Goal: Information Seeking & Learning: Learn about a topic

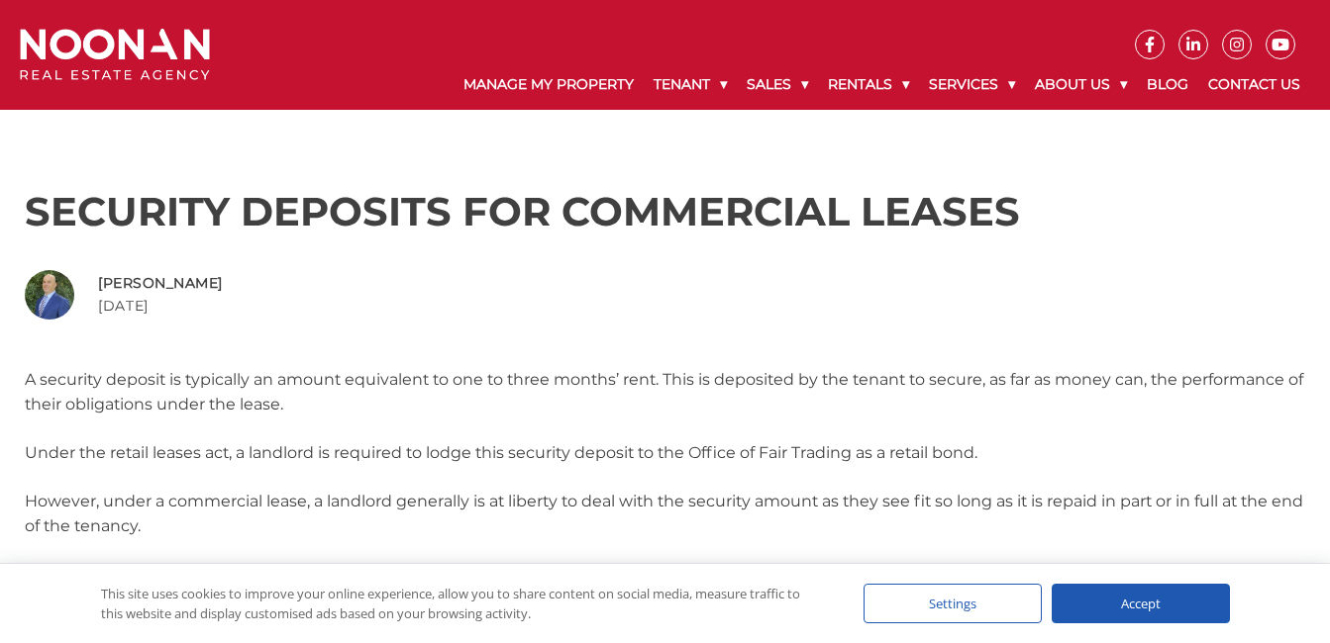
scroll to position [99, 0]
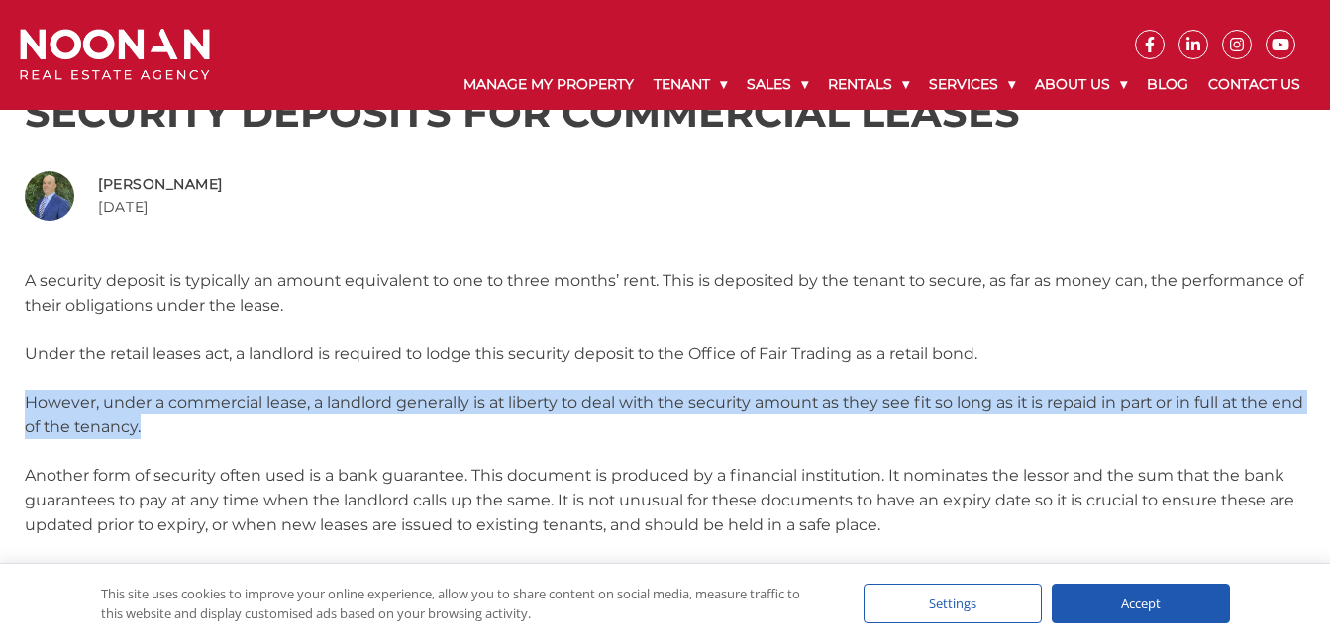
drag, startPoint x: 189, startPoint y: 423, endPoint x: 17, endPoint y: 399, distance: 173.9
click at [17, 399] on div "SECURITY DEPOSITS FOR COMMERCIAL LEASES Spiro Veldekis [DATE] A security deposi…" at bounding box center [665, 496] width 1320 height 875
drag, startPoint x: 17, startPoint y: 399, endPoint x: 221, endPoint y: 436, distance: 207.2
click at [221, 436] on p "However, under a commercial lease, a landlord generally is at liberty to deal w…" at bounding box center [665, 414] width 1280 height 49
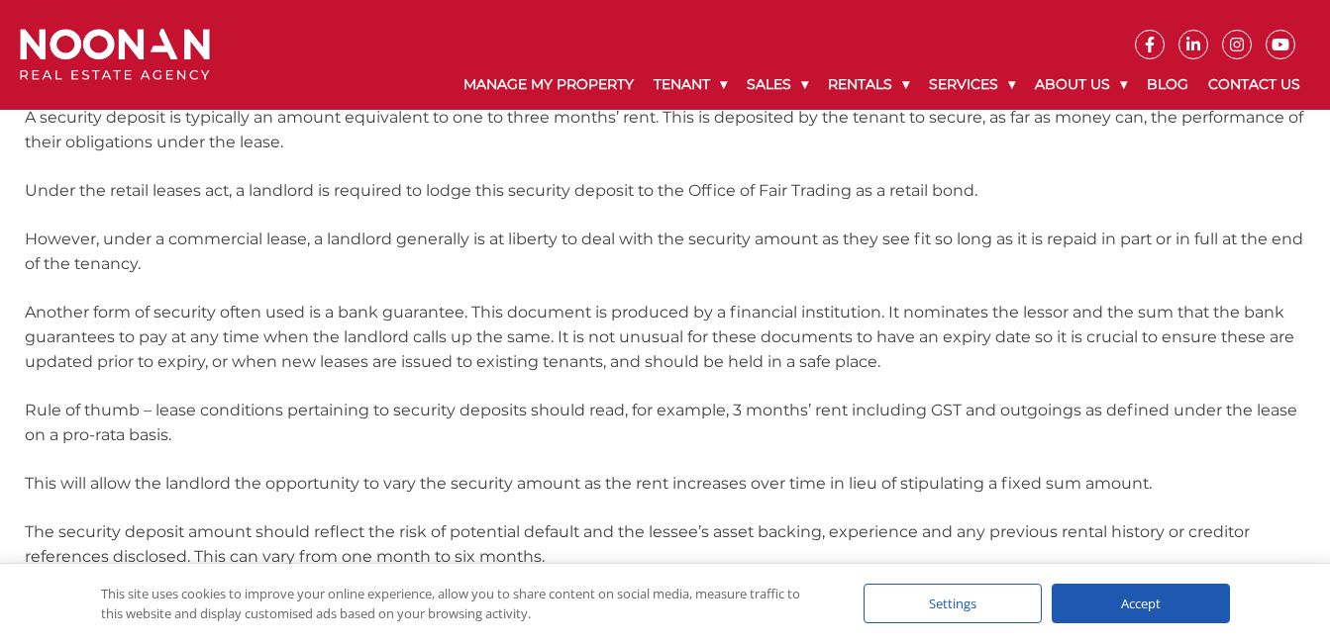
scroll to position [297, 0]
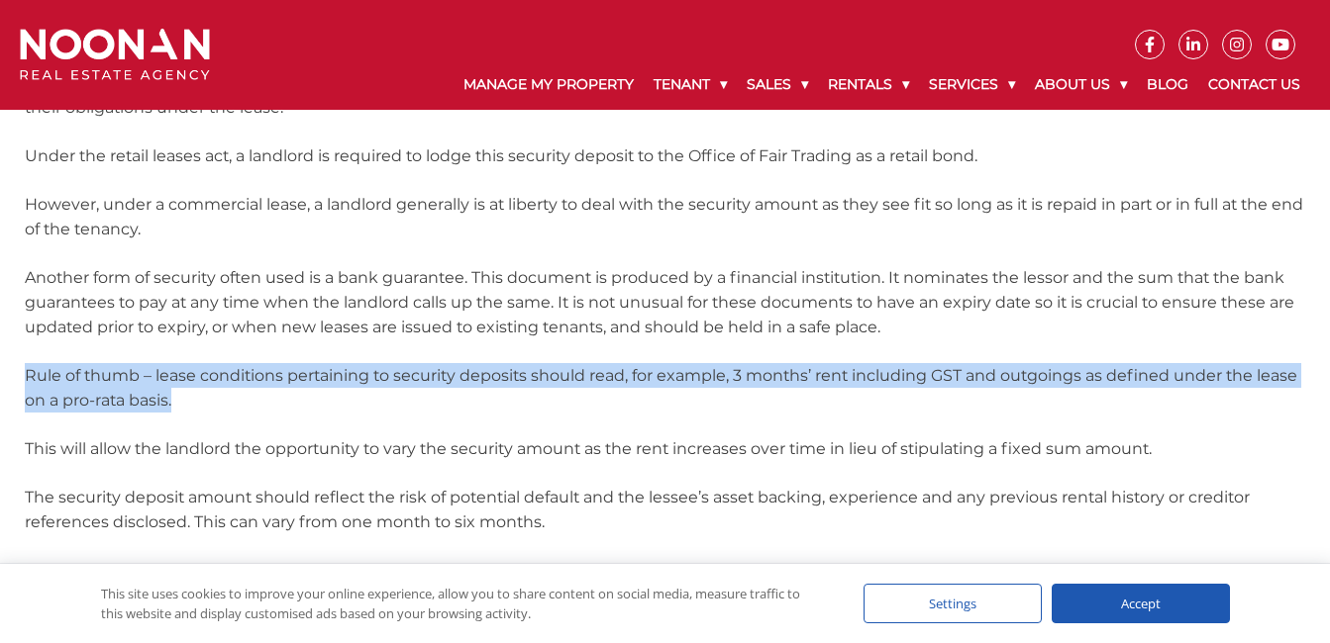
drag, startPoint x: 189, startPoint y: 399, endPoint x: 25, endPoint y: 372, distance: 166.5
click at [25, 372] on p "Rule of thumb – lease conditions pertaining to security deposits should read, f…" at bounding box center [665, 387] width 1280 height 49
drag, startPoint x: 25, startPoint y: 372, endPoint x: 79, endPoint y: 385, distance: 55.9
copy p "Rule of thumb – lease conditions pertaining to security deposits should read, f…"
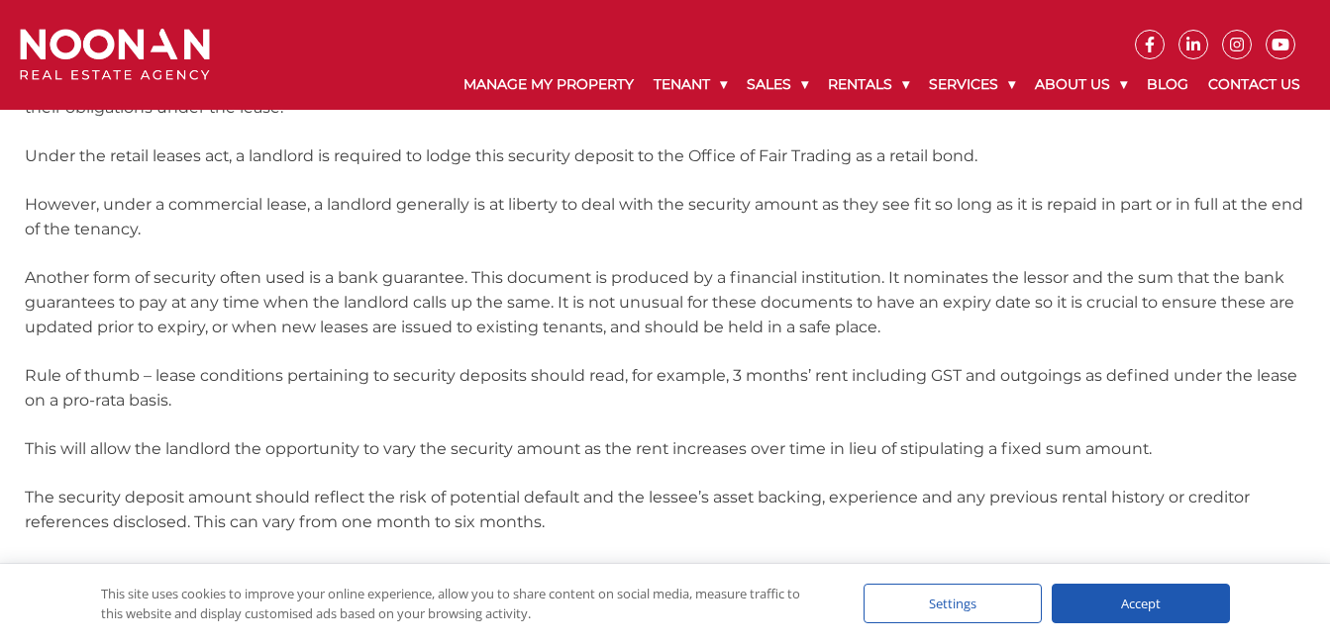
click at [586, 420] on div "SECURITY DEPOSITS FOR COMMERCIAL LEASES Spiro Veldekis [DATE] A security deposi…" at bounding box center [665, 298] width 1320 height 875
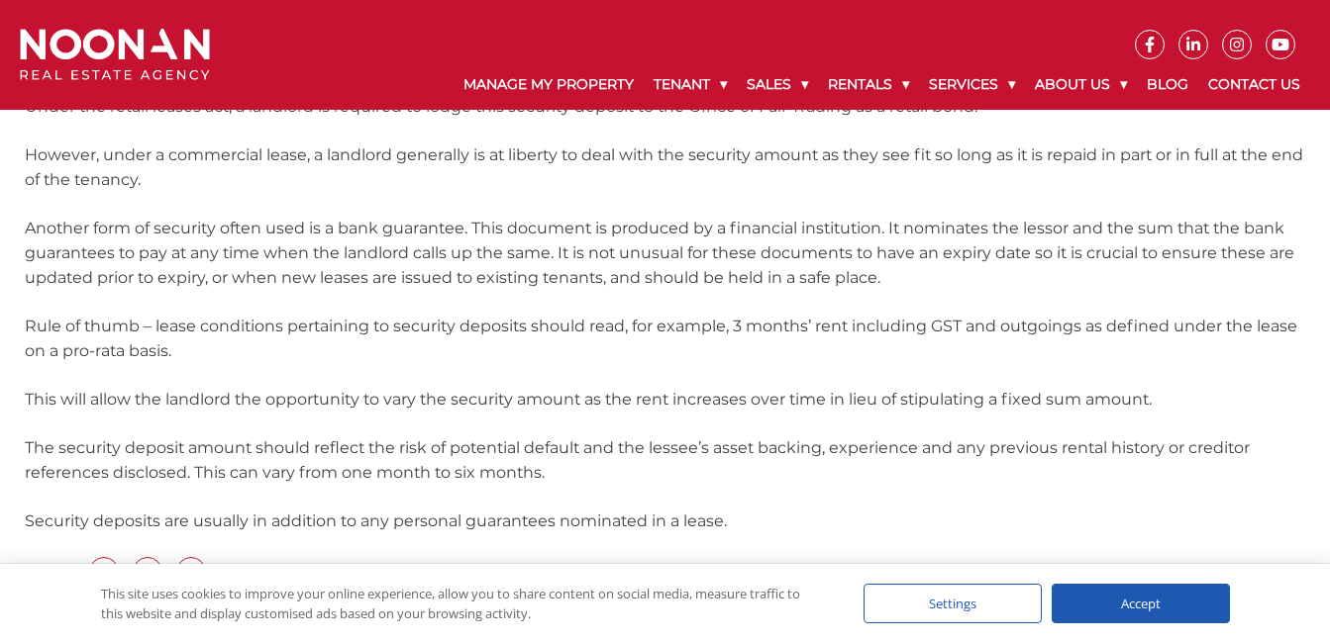
scroll to position [396, 0]
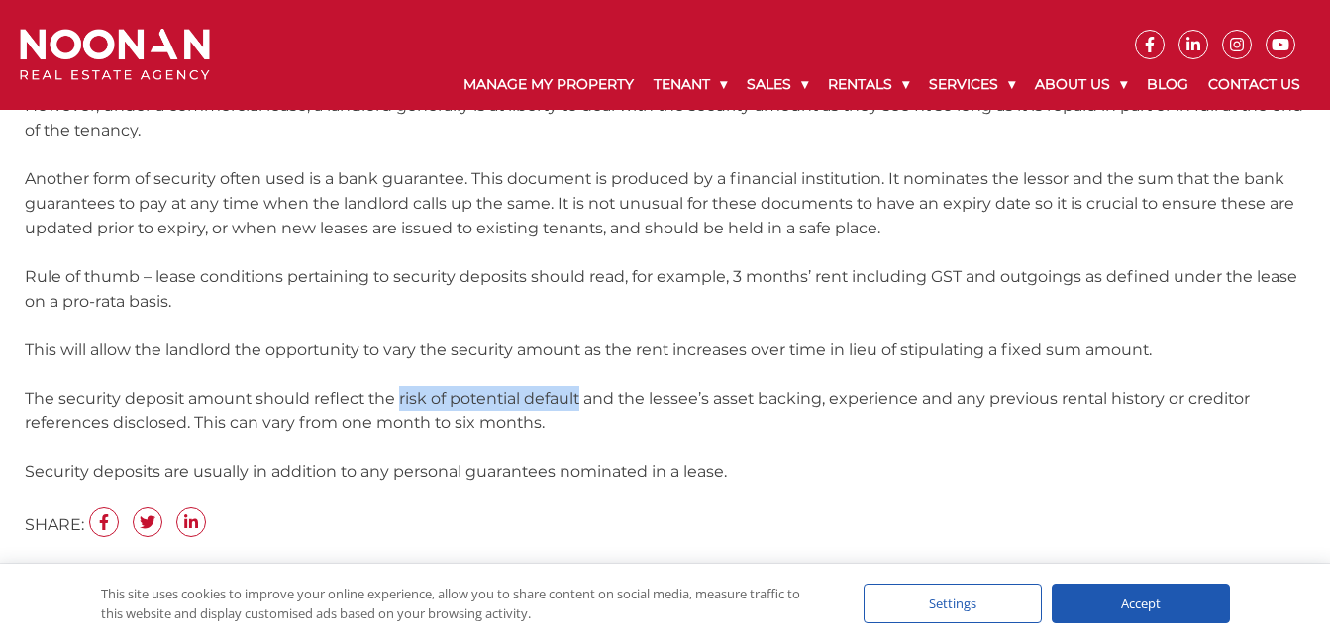
drag, startPoint x: 399, startPoint y: 400, endPoint x: 581, endPoint y: 399, distance: 182.2
click at [581, 399] on p "The security deposit amount should reflect the risk of potential default and th…" at bounding box center [665, 410] width 1280 height 49
click at [379, 403] on p "The security deposit amount should reflect the risk of potential default and th…" at bounding box center [665, 410] width 1280 height 49
drag, startPoint x: 401, startPoint y: 399, endPoint x: 581, endPoint y: 403, distance: 180.2
click at [581, 403] on p "The security deposit amount should reflect the risk of potential default and th…" at bounding box center [665, 410] width 1280 height 49
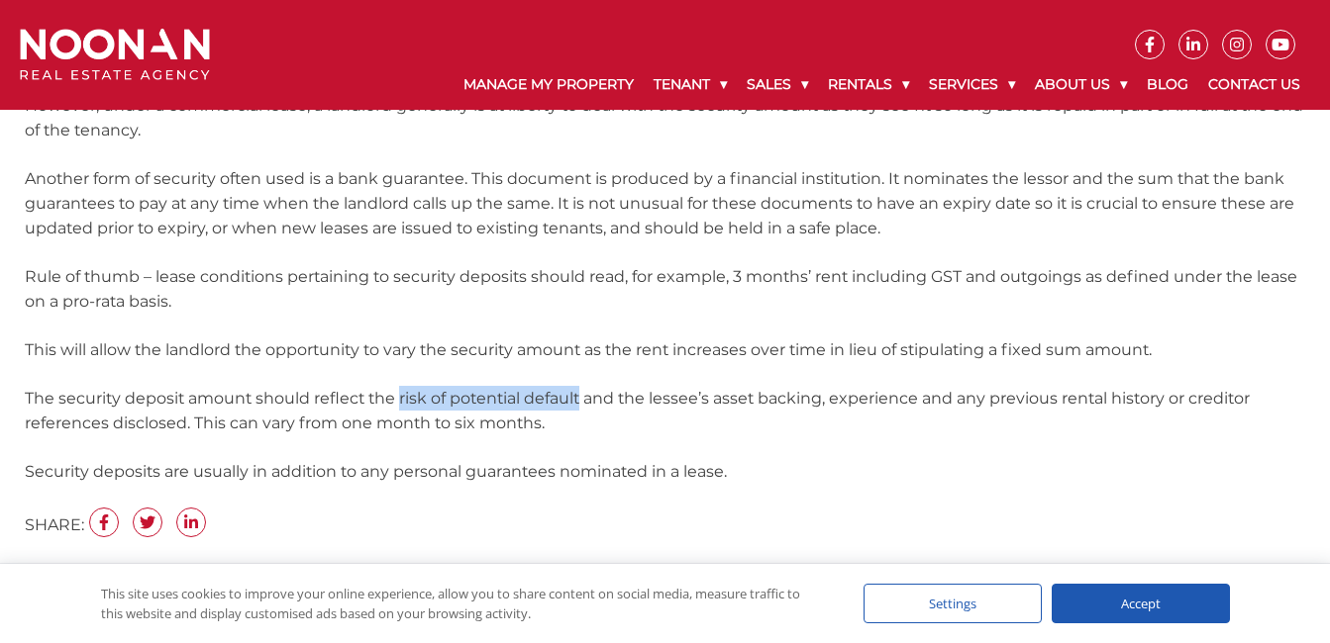
drag, startPoint x: 581, startPoint y: 403, endPoint x: 492, endPoint y: 406, distance: 89.1
copy p "risk of potential default"
click at [802, 465] on p "Security deposits are usually in addition to any personal guarantees nominated …" at bounding box center [665, 471] width 1280 height 25
